Goal: Find specific page/section: Find specific page/section

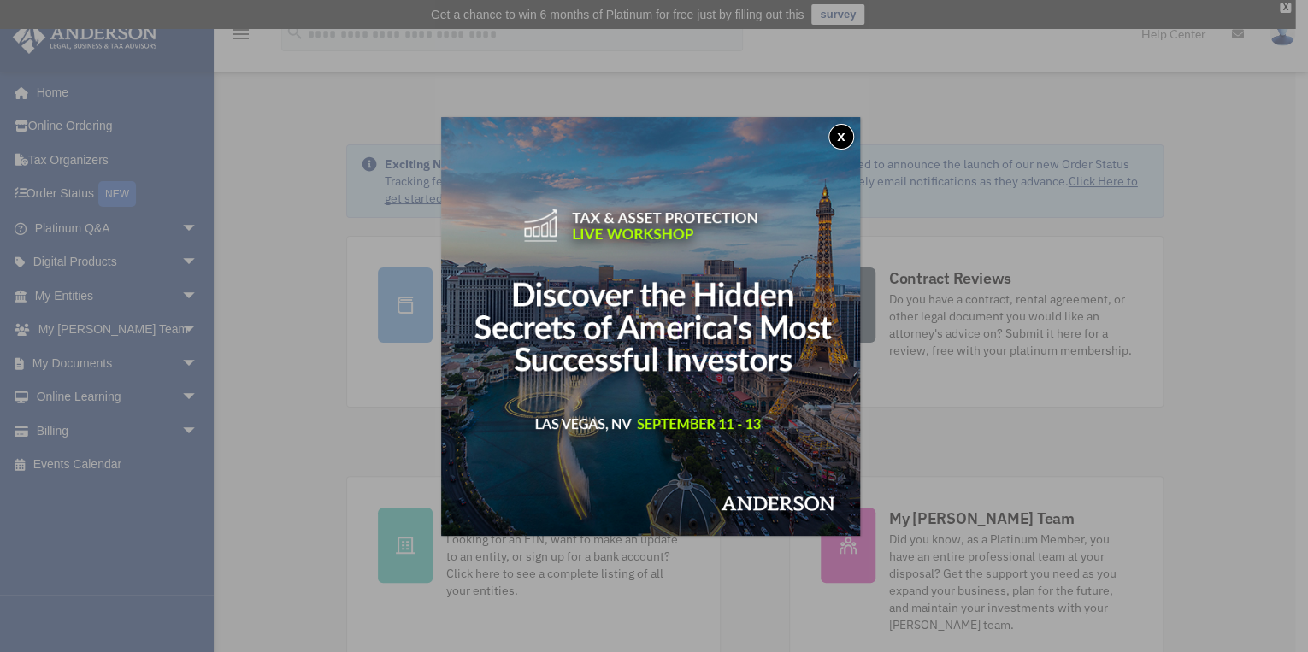
click at [846, 134] on button "x" at bounding box center [841, 137] width 26 height 26
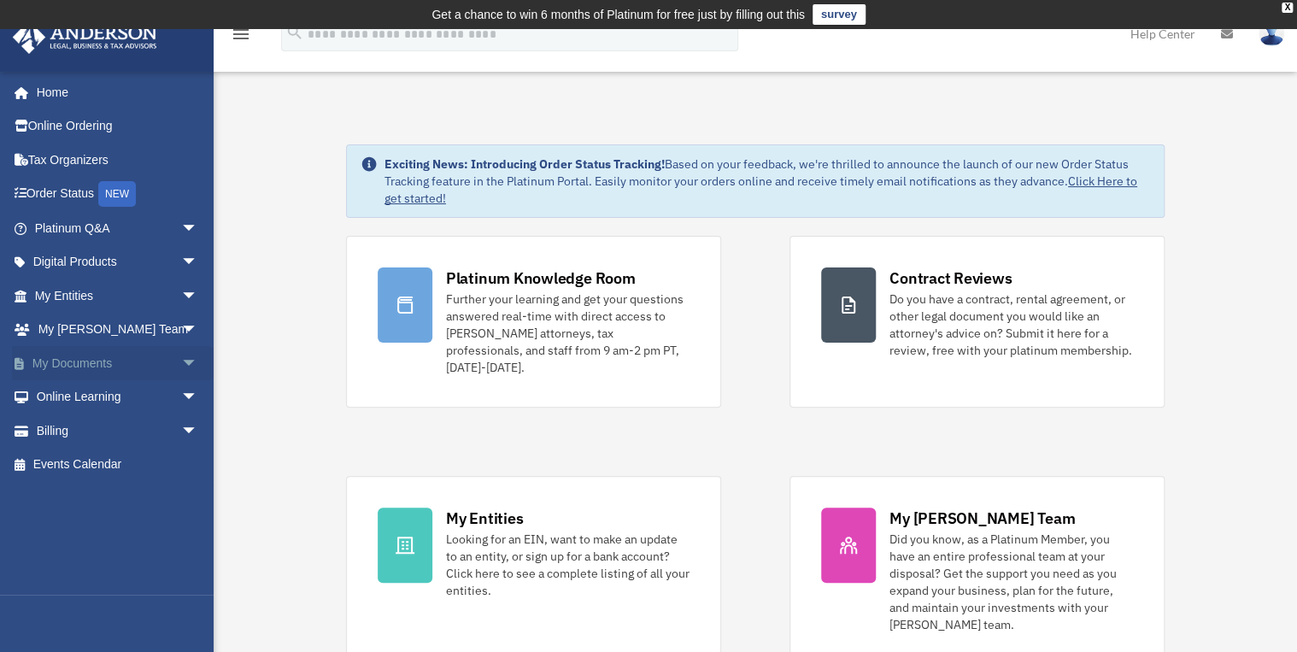
click at [96, 356] on link "My Documents arrow_drop_down" at bounding box center [118, 363] width 212 height 34
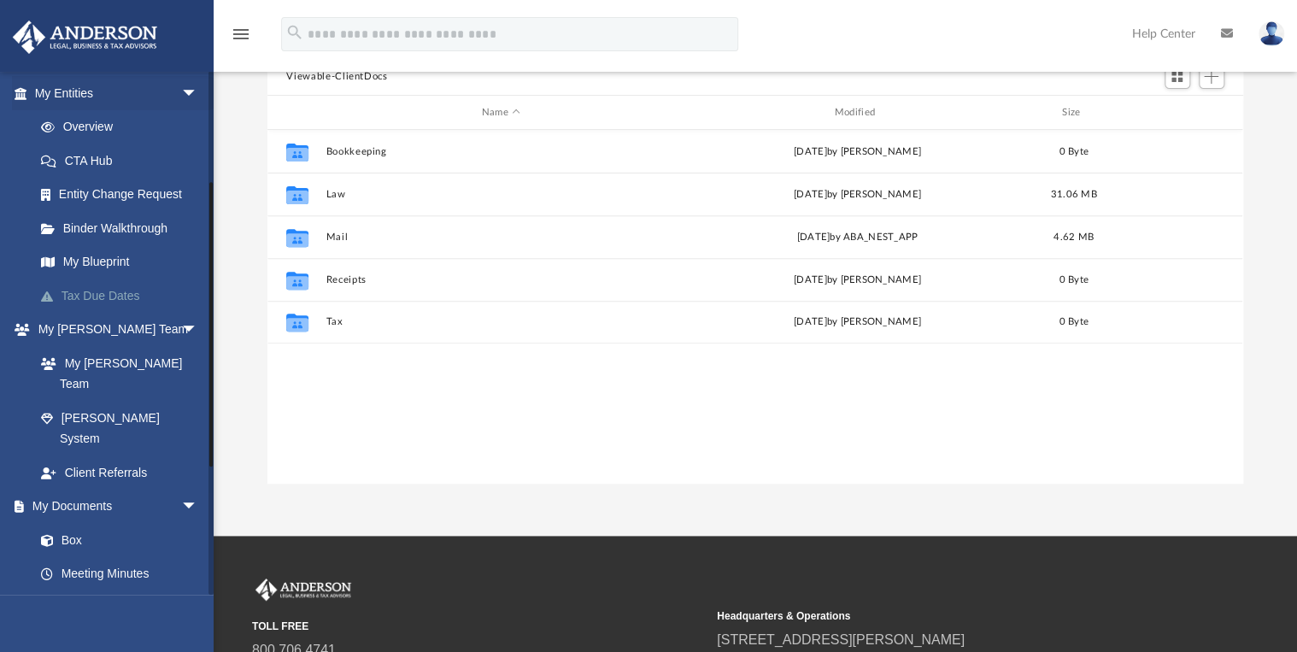
scroll to position [209, 0]
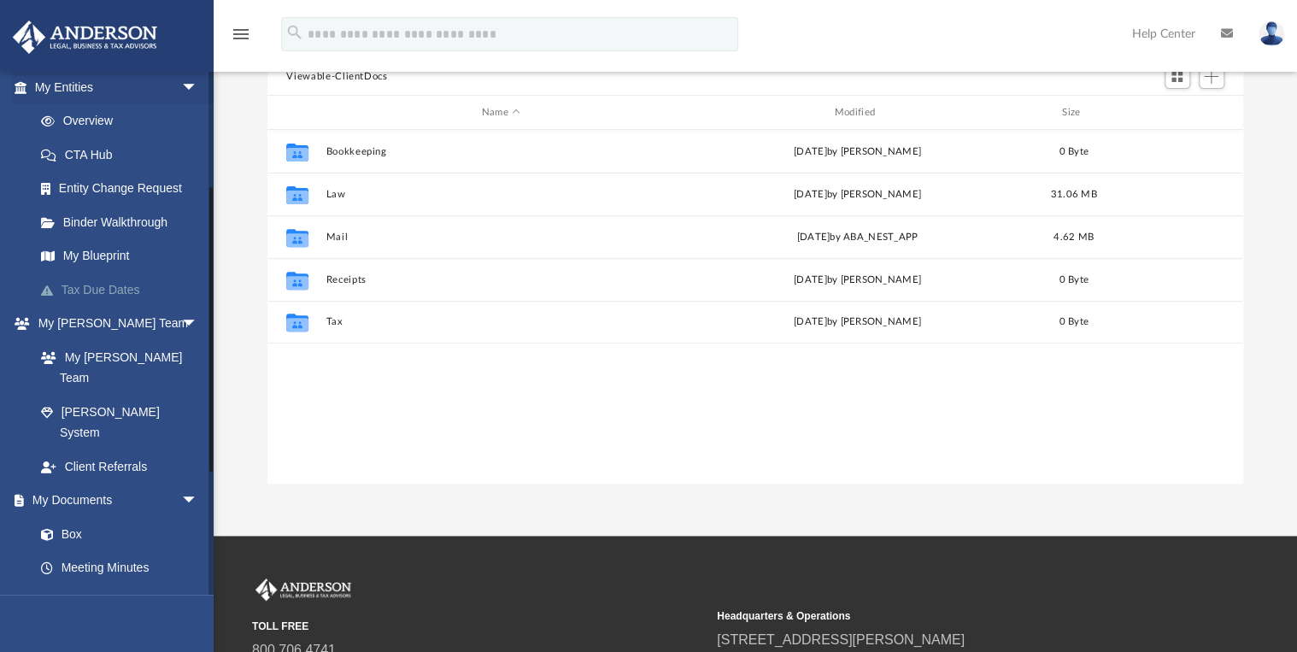
drag, startPoint x: 211, startPoint y: 182, endPoint x: 203, endPoint y: 299, distance: 117.3
click at [203, 299] on div "[EMAIL_ADDRESS][DOMAIN_NAME] Sign Out [EMAIL_ADDRESS][DOMAIN_NAME] Home Online …" at bounding box center [107, 333] width 214 height 524
click at [130, 352] on link "My [PERSON_NAME] Team" at bounding box center [124, 367] width 200 height 55
